Goal: Transaction & Acquisition: Purchase product/service

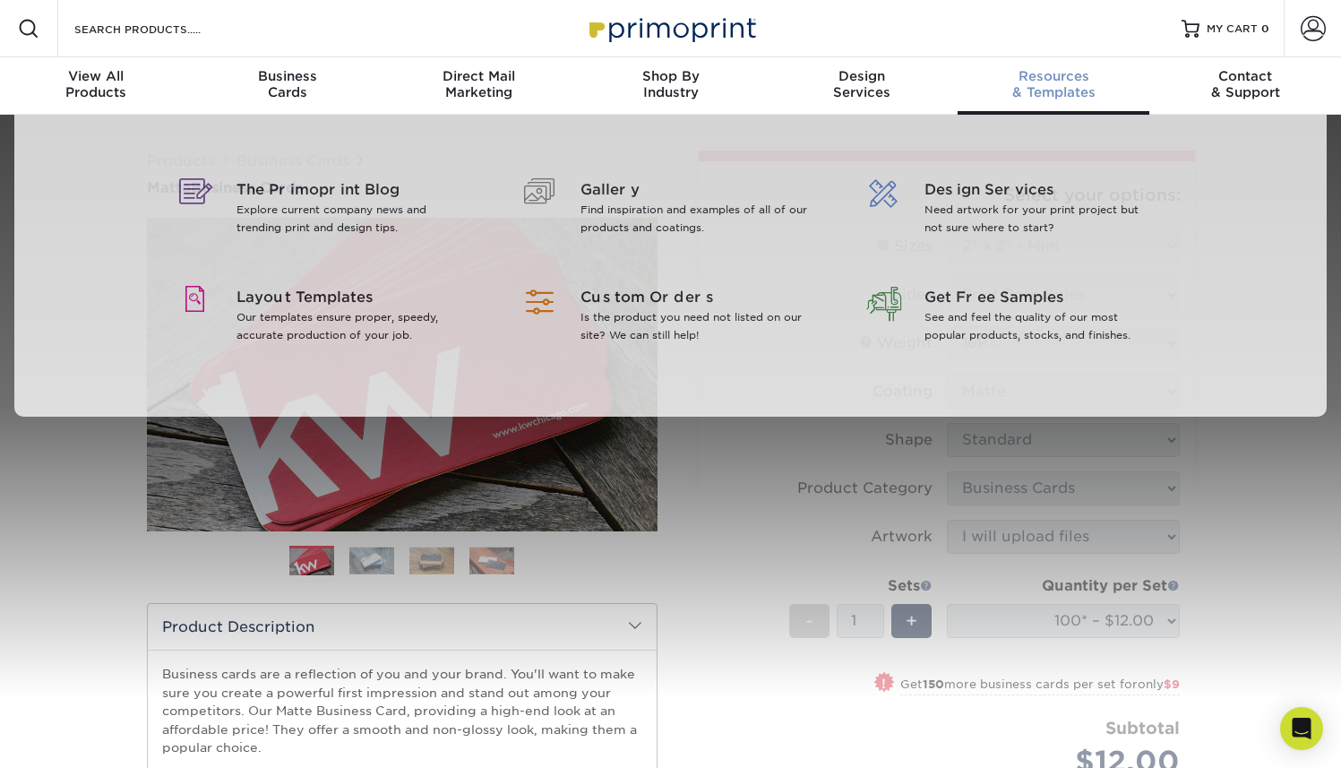
select select "2.00x3.00"
select select "3b5148f1-0588-4f88-a218-97bcfdce65c1"
select select "upload"
select select "3690e73a-8010-4c7a-a7c4-8a5557b02b0e"
select select "newaddress"
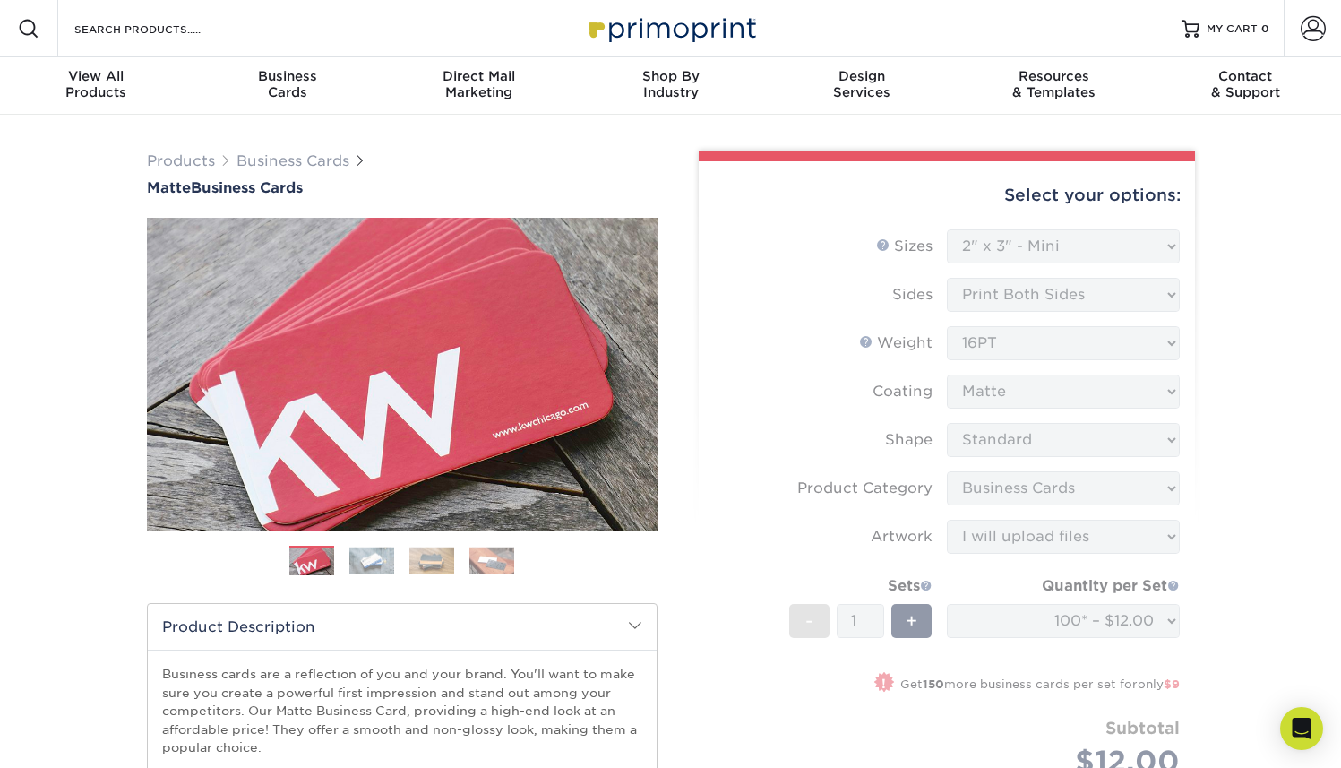
click at [688, 298] on div "Select your options: Sizes Help Sizes Sides 14PT" at bounding box center [939, 539] width 511 height 777
click at [831, 423] on form "Sizes Help Sizes Please Select 1.5" x 3.5" - Mini 1.75" x 3.5" - Mini 2" x 2" -…" at bounding box center [947, 524] width 468 height 590
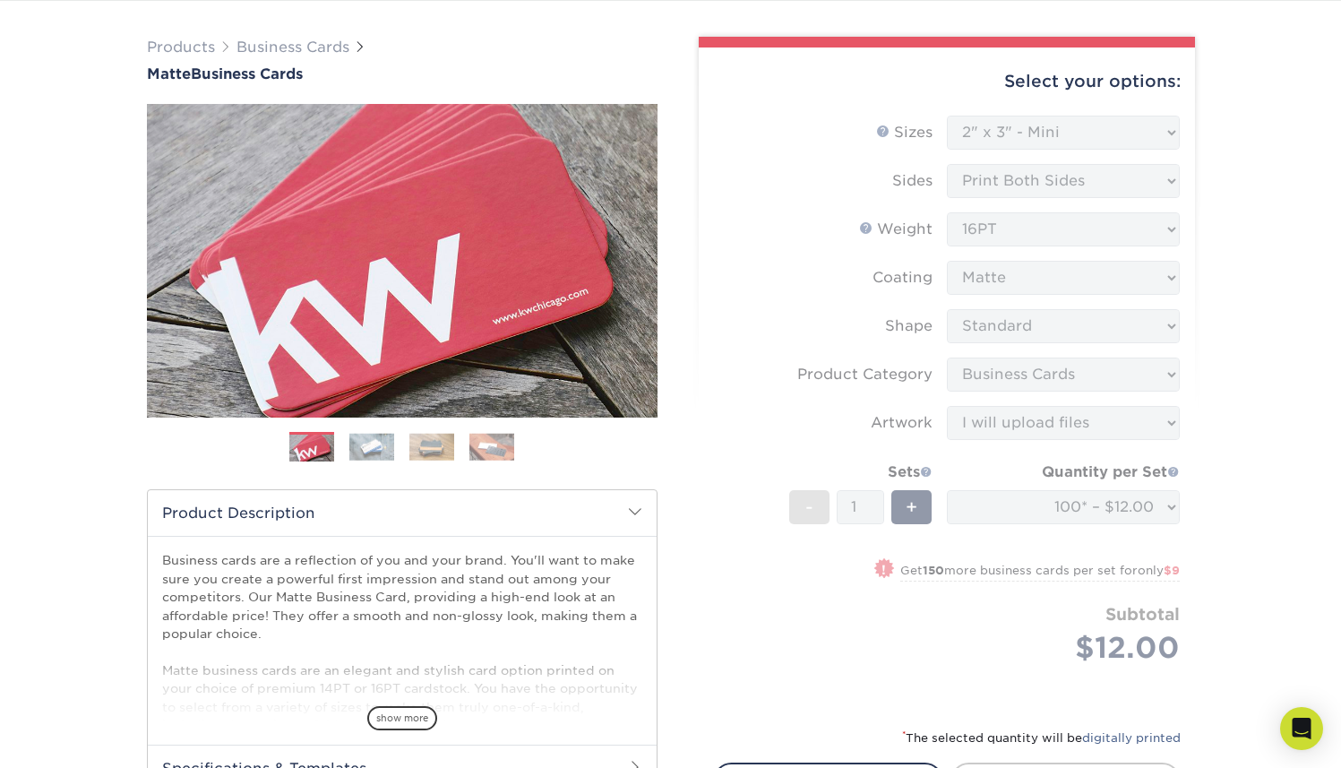
scroll to position [122, 0]
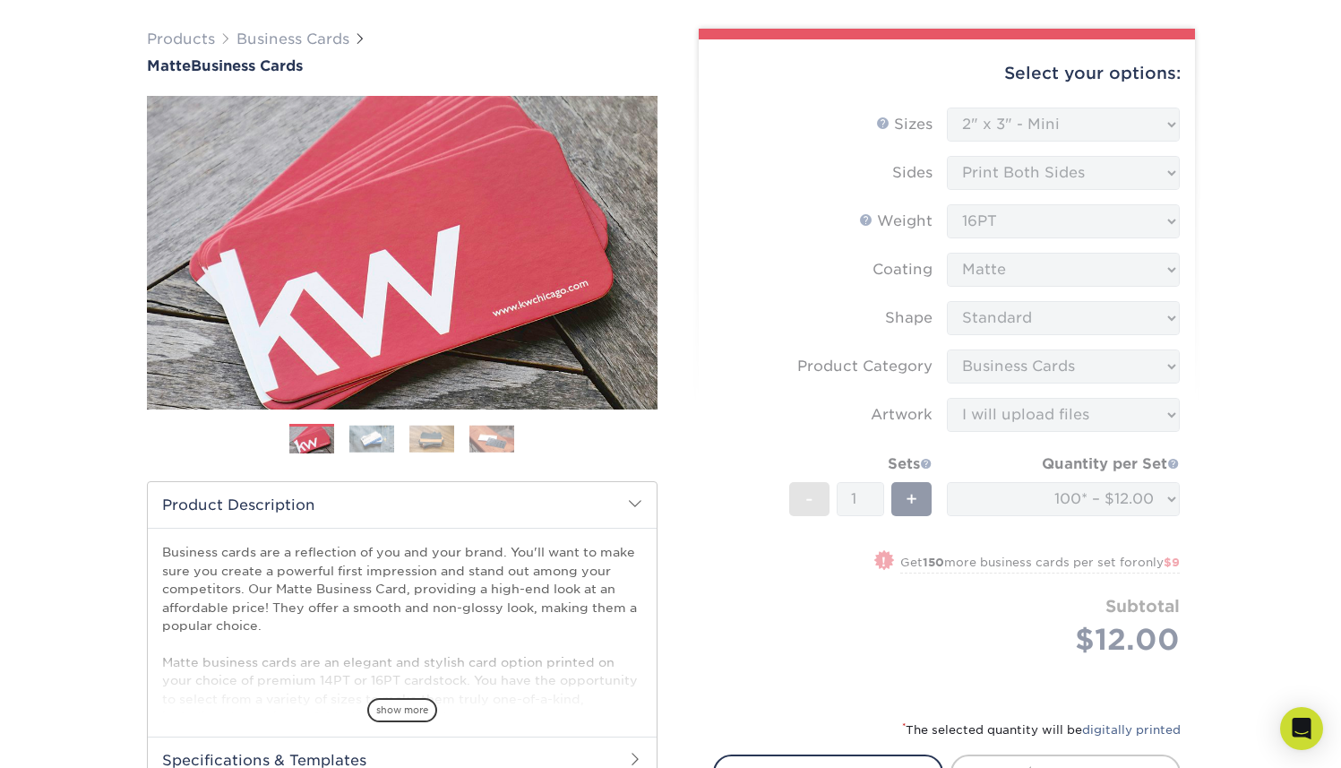
click at [1049, 219] on form "Sizes Help Sizes Please Select 1.5" x 3.5" - Mini 1.75" x 3.5" - Mini 2" x 2" -…" at bounding box center [947, 403] width 468 height 590
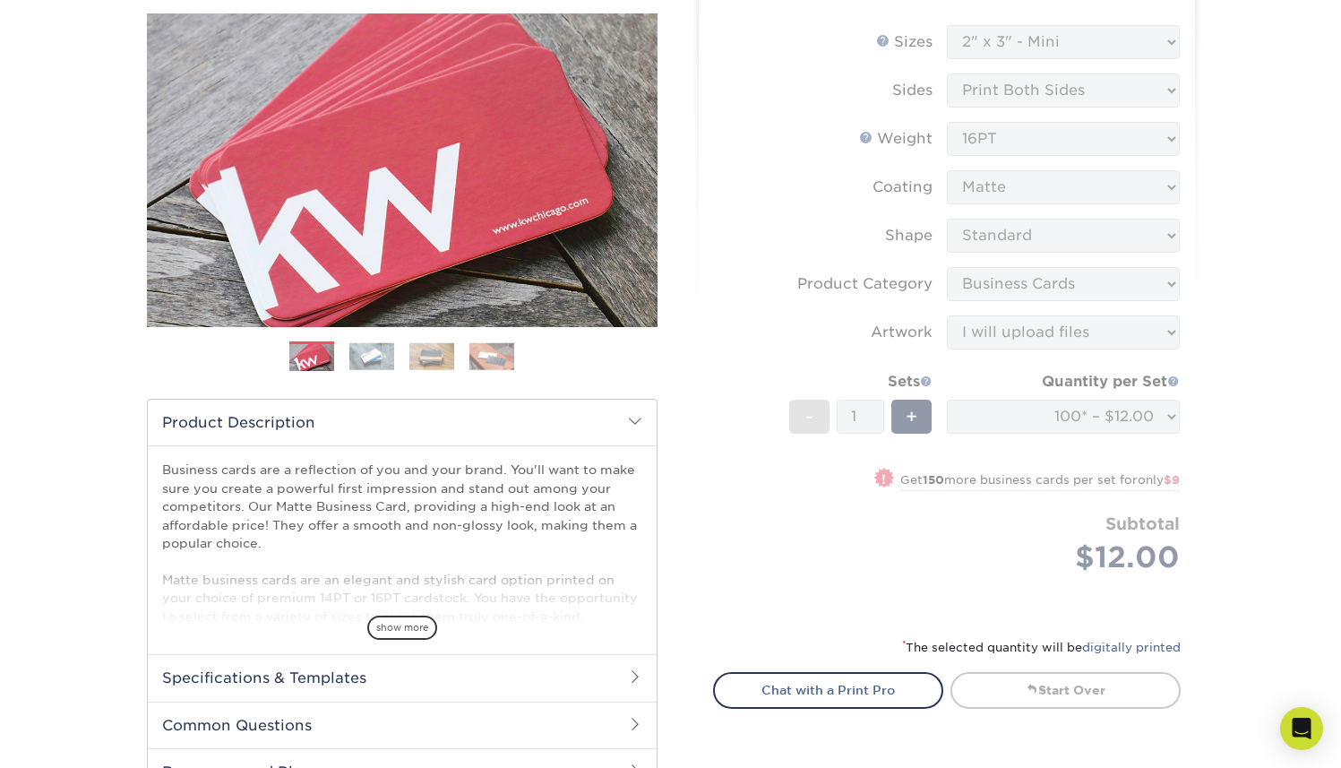
scroll to position [0, 0]
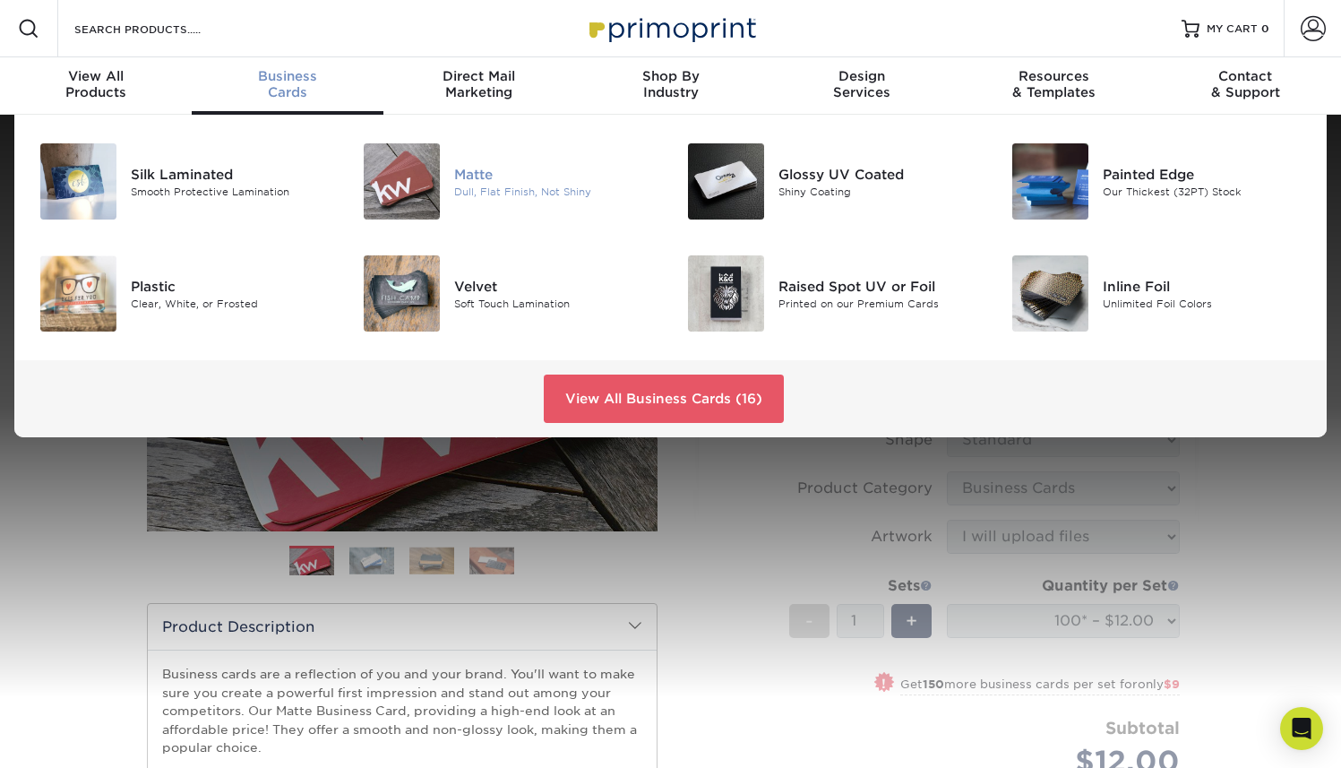
click at [398, 183] on img at bounding box center [402, 181] width 76 height 76
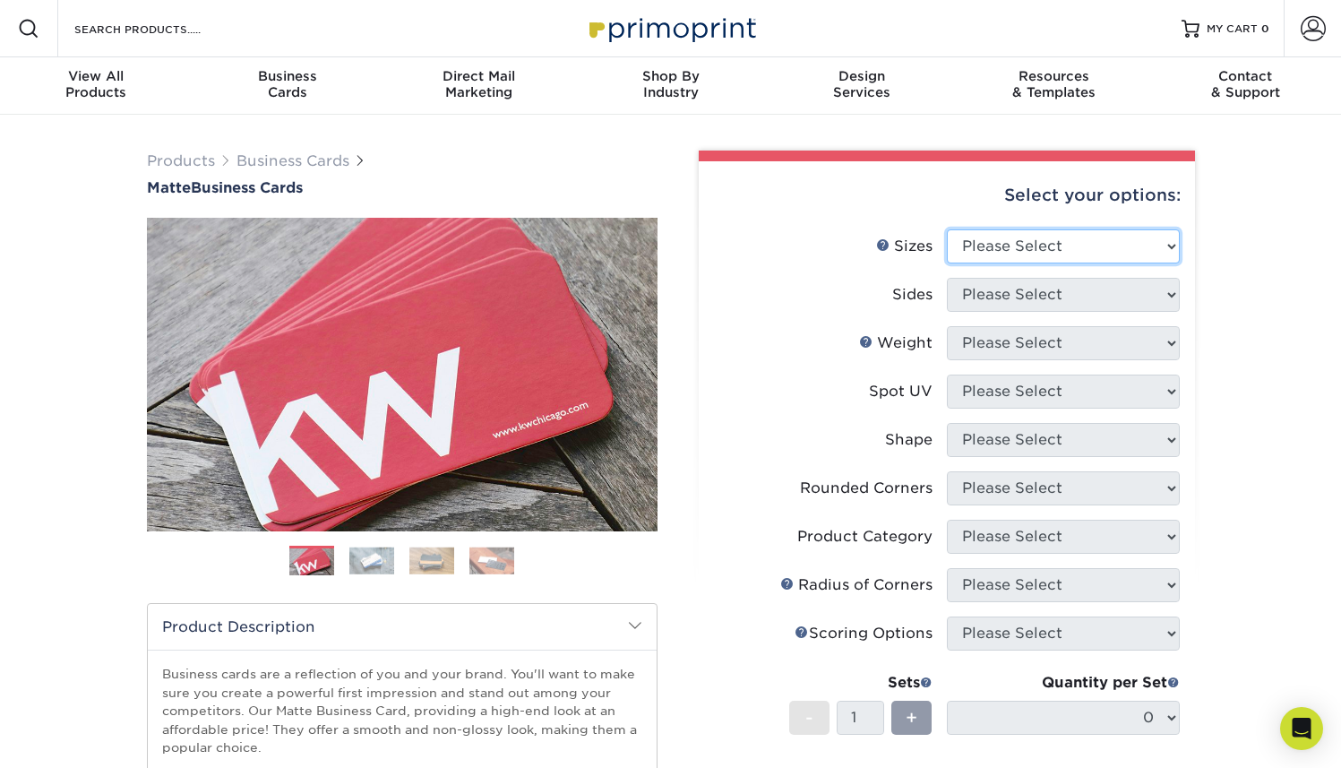
click at [1018, 249] on select "Please Select 1.5" x 3.5" - Mini 1.75" x 3.5" - Mini 2" x 2" - Square 2" x 3" -…" at bounding box center [1063, 246] width 233 height 34
select select "2.00x3.50"
click at [947, 229] on select "Please Select 1.5" x 3.5" - Mini 1.75" x 3.5" - Mini 2" x 2" - Square 2" x 3" -…" at bounding box center [1063, 246] width 233 height 34
